Goal: Find specific page/section: Find specific page/section

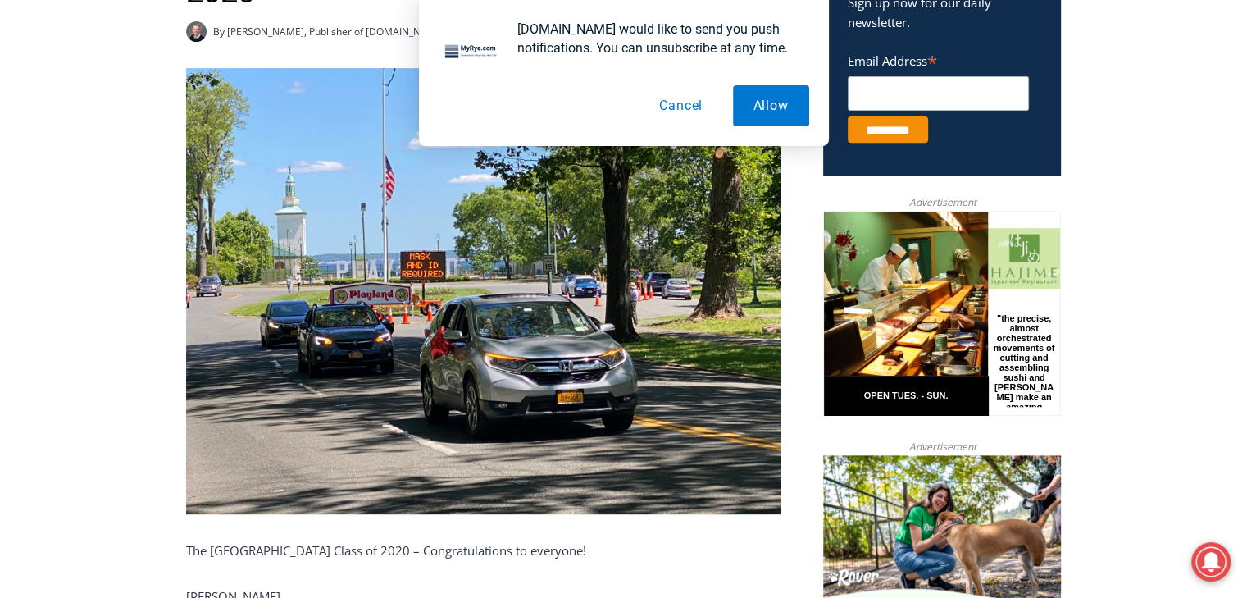
click at [671, 105] on button "Cancel" at bounding box center [681, 105] width 84 height 41
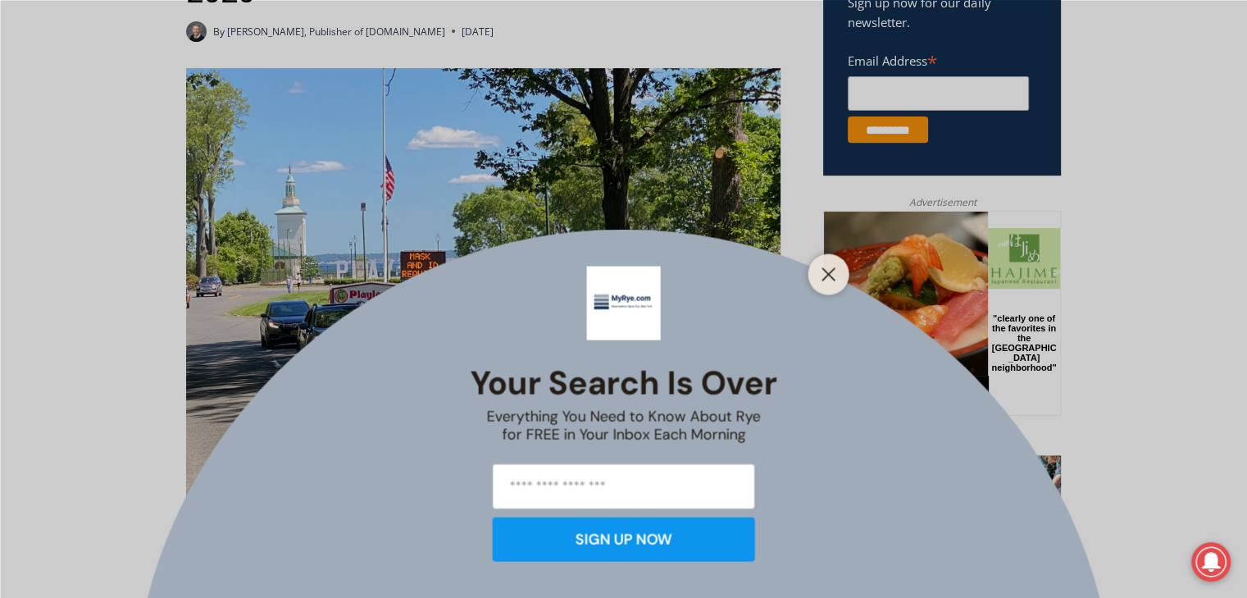
click at [0, 391] on div "Your Search is Over Everything You Need to Know About Rye for FREE in Your Inbo…" at bounding box center [623, 299] width 1247 height 598
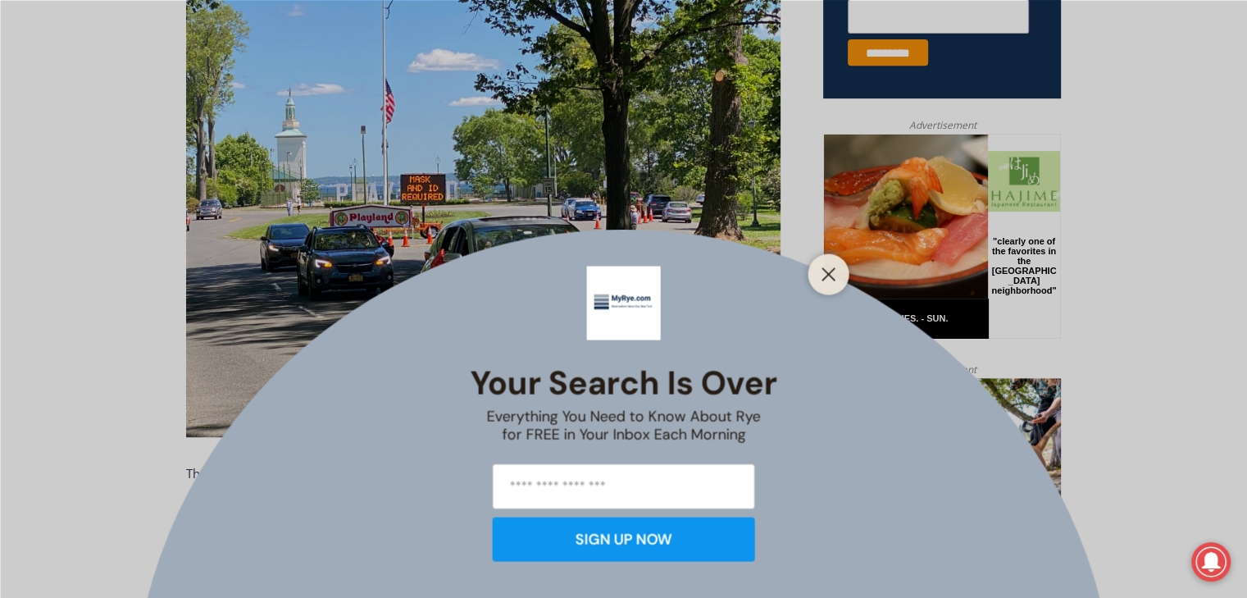
scroll to position [754, 0]
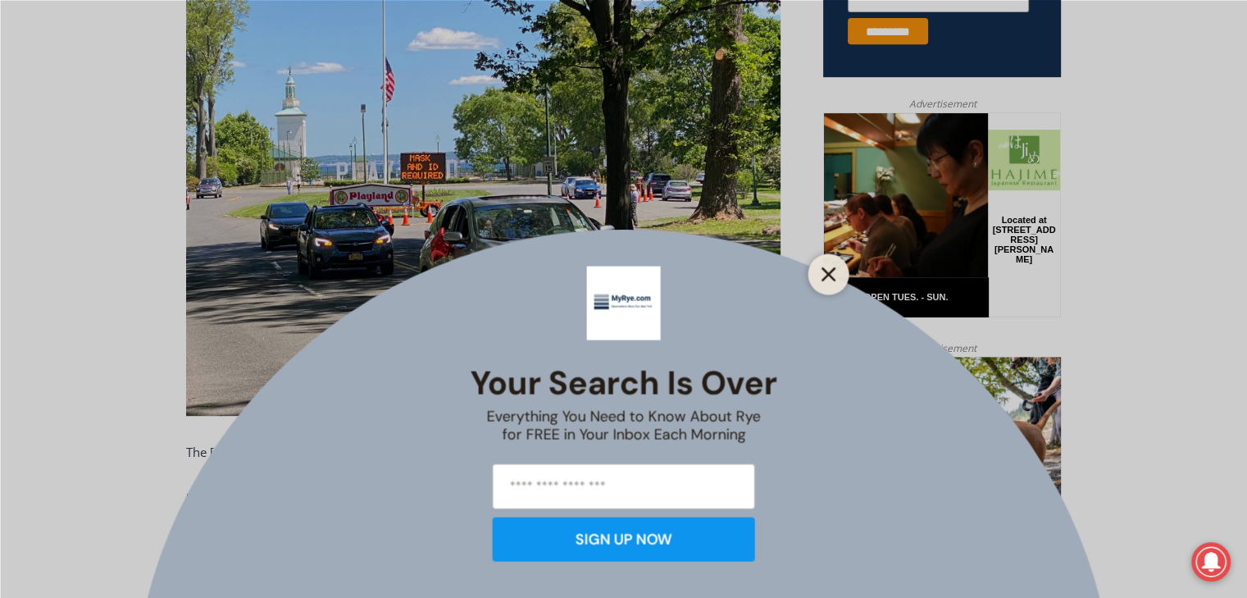
click at [832, 267] on icon "Close" at bounding box center [829, 274] width 15 height 15
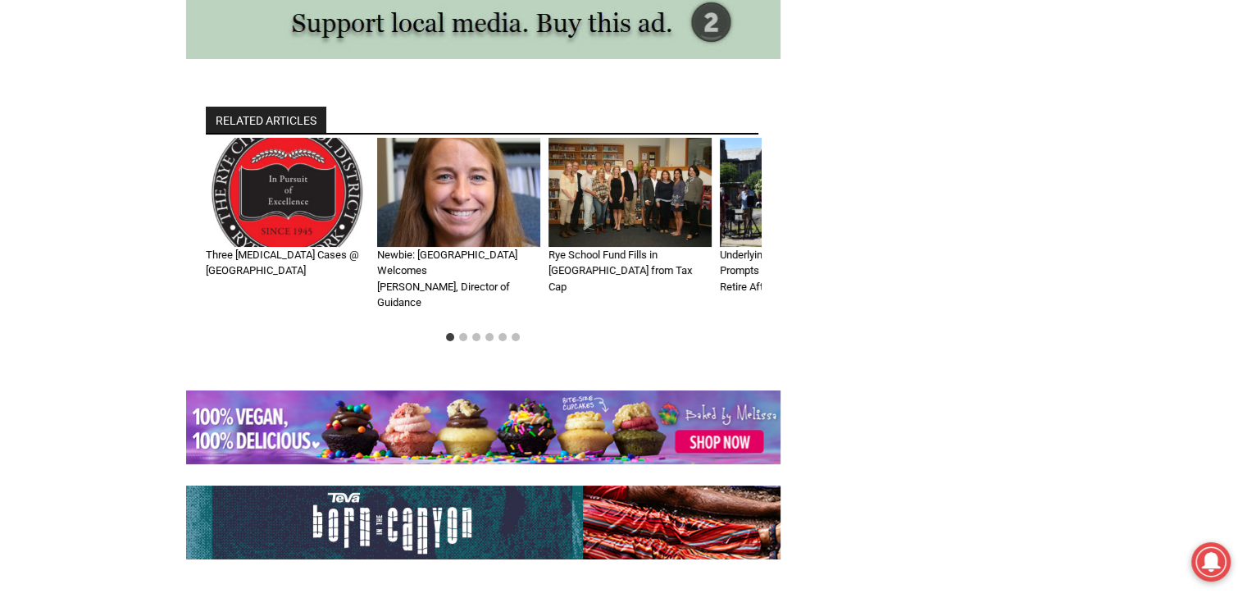
scroll to position [6232, 0]
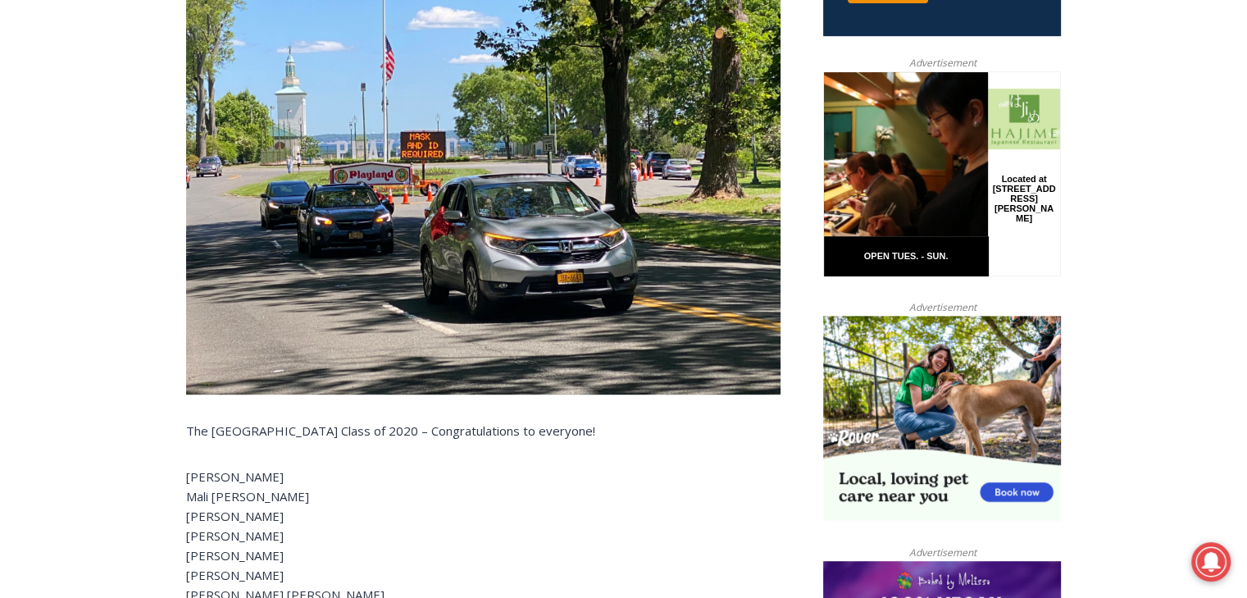
scroll to position [789, 0]
